Goal: Information Seeking & Learning: Find specific fact

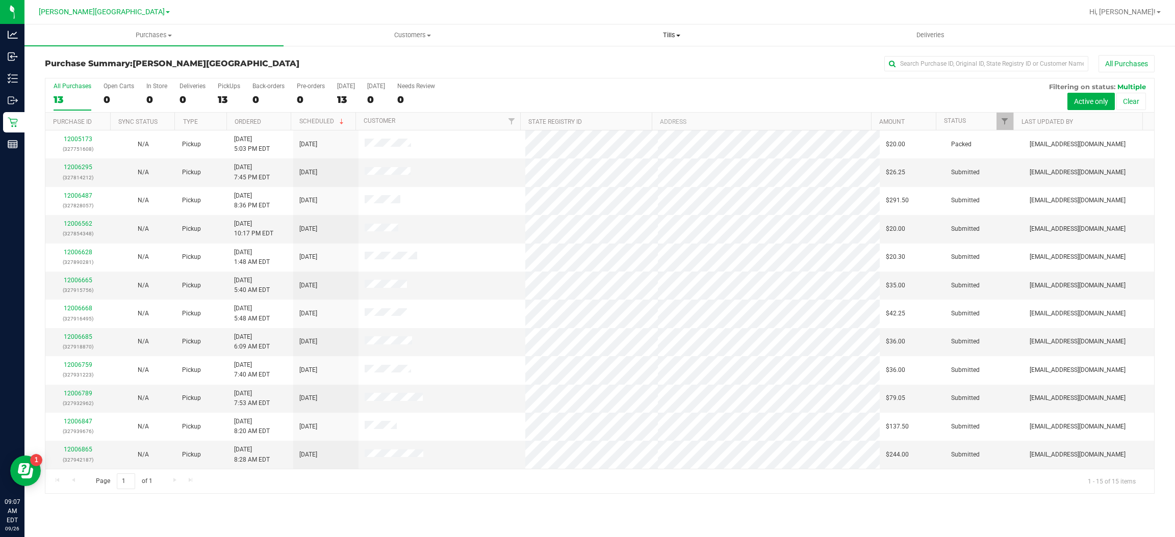
click at [673, 38] on span "Tills" at bounding box center [672, 35] width 258 height 9
click at [564, 61] on span "Manage tills" at bounding box center [576, 61] width 69 height 9
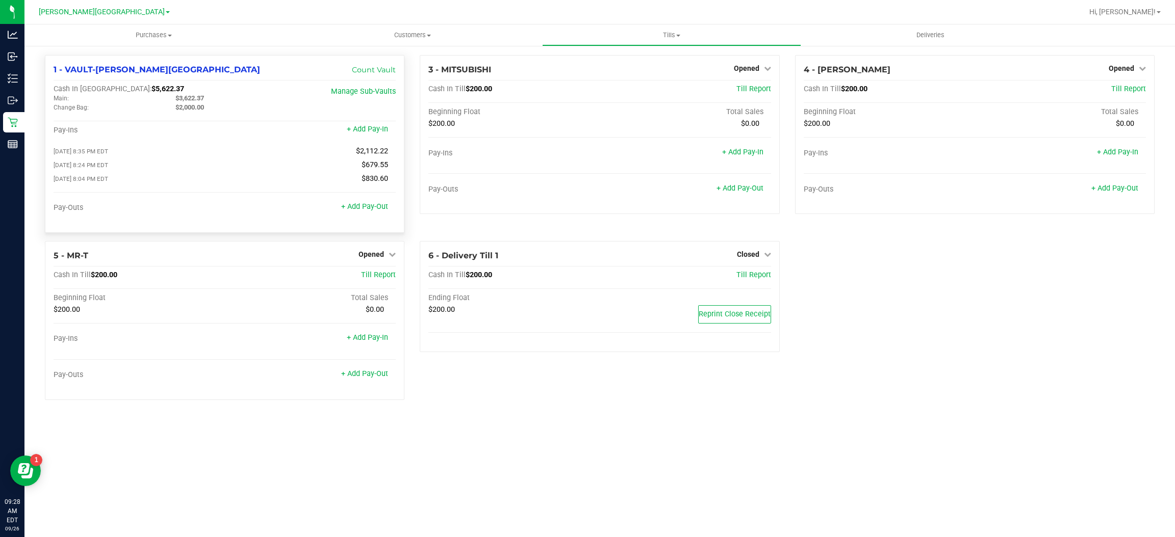
click at [188, 93] on div "Cash In Vault: $5,622.37" at bounding box center [168, 89] width 228 height 9
click at [188, 100] on span "$3,622.37" at bounding box center [189, 98] width 29 height 8
copy span "$3,622.37"
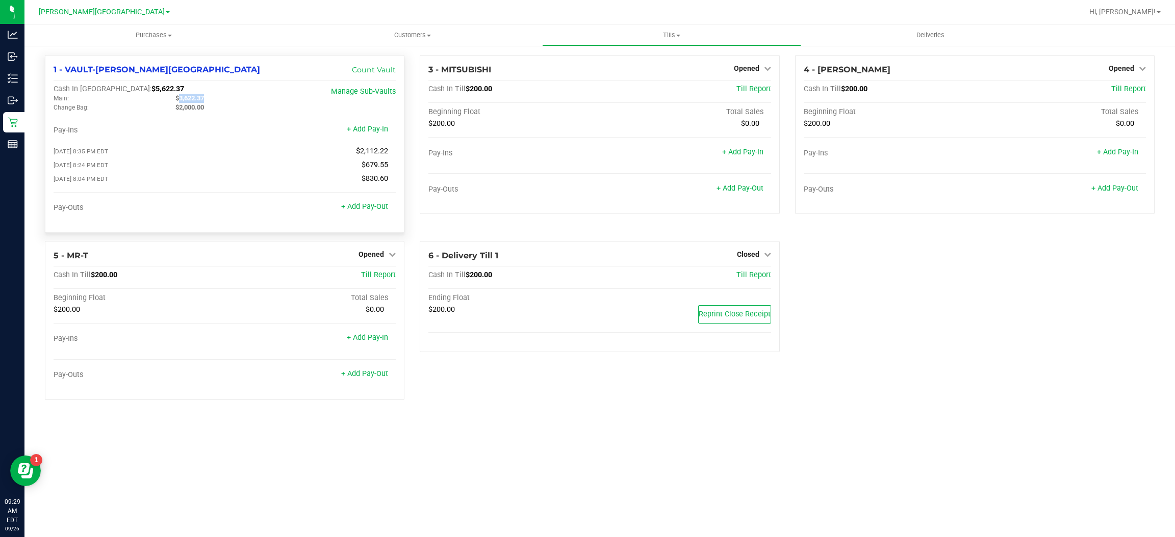
drag, startPoint x: 136, startPoint y: 86, endPoint x: 100, endPoint y: 90, distance: 36.0
click at [100, 90] on div "Cash In Vault: $5,622.37" at bounding box center [168, 89] width 228 height 9
copy span "$5,622.37"
